Goal: Complete application form

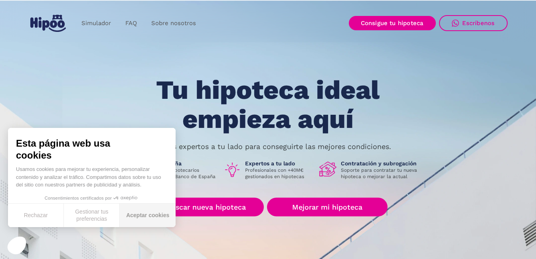
click at [140, 212] on button "Aceptar cookies" at bounding box center [148, 216] width 56 height 24
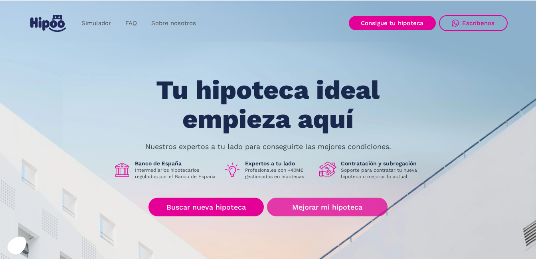
click at [328, 202] on link "Mejorar mi hipoteca" at bounding box center [327, 207] width 120 height 19
click at [313, 206] on link "Mejorar mi hipoteca" at bounding box center [327, 207] width 120 height 19
